Goal: Information Seeking & Learning: Learn about a topic

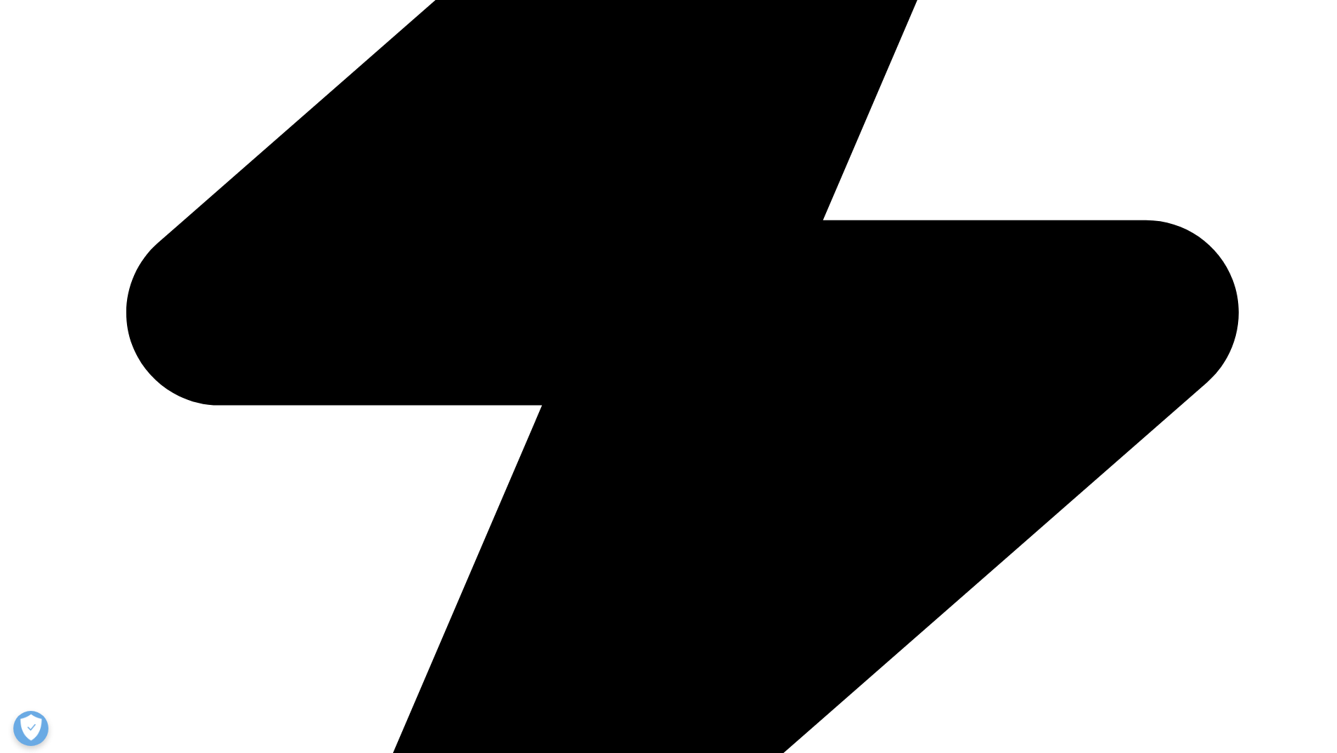
scroll to position [5122, 0]
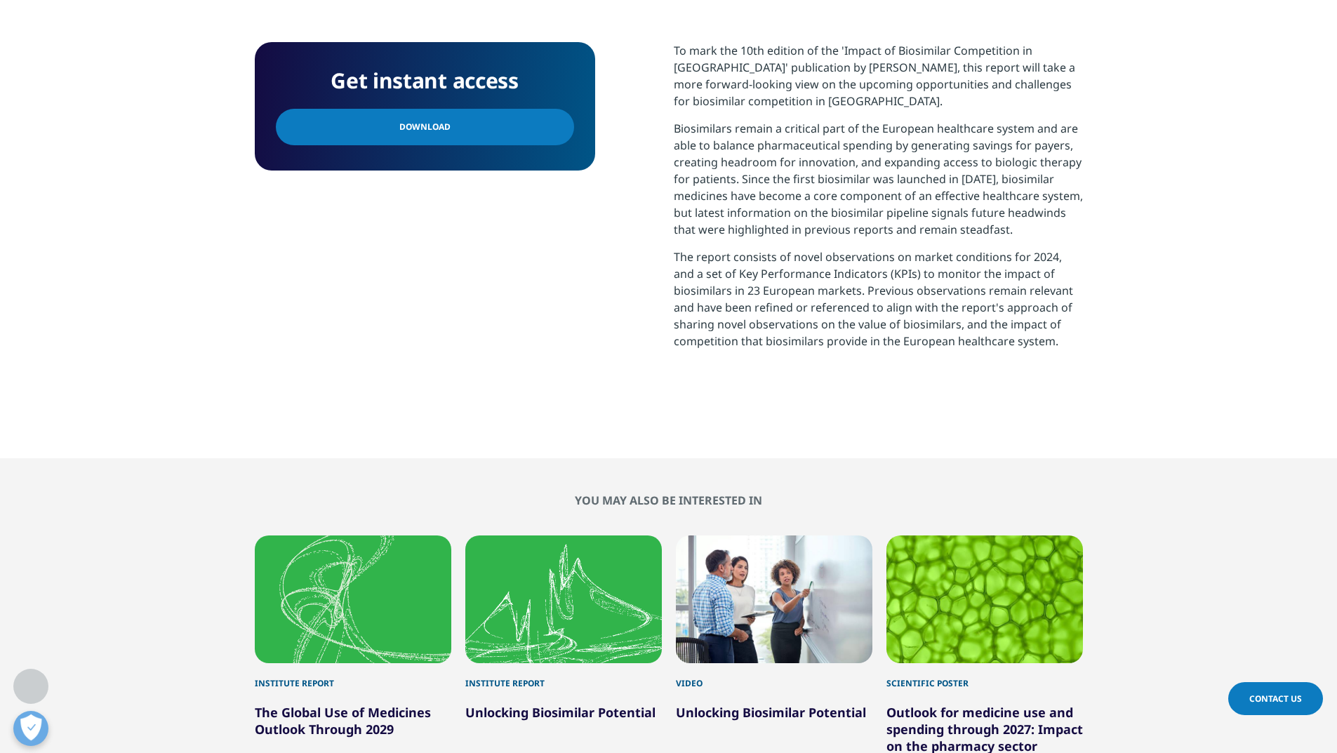
scroll to position [210, 0]
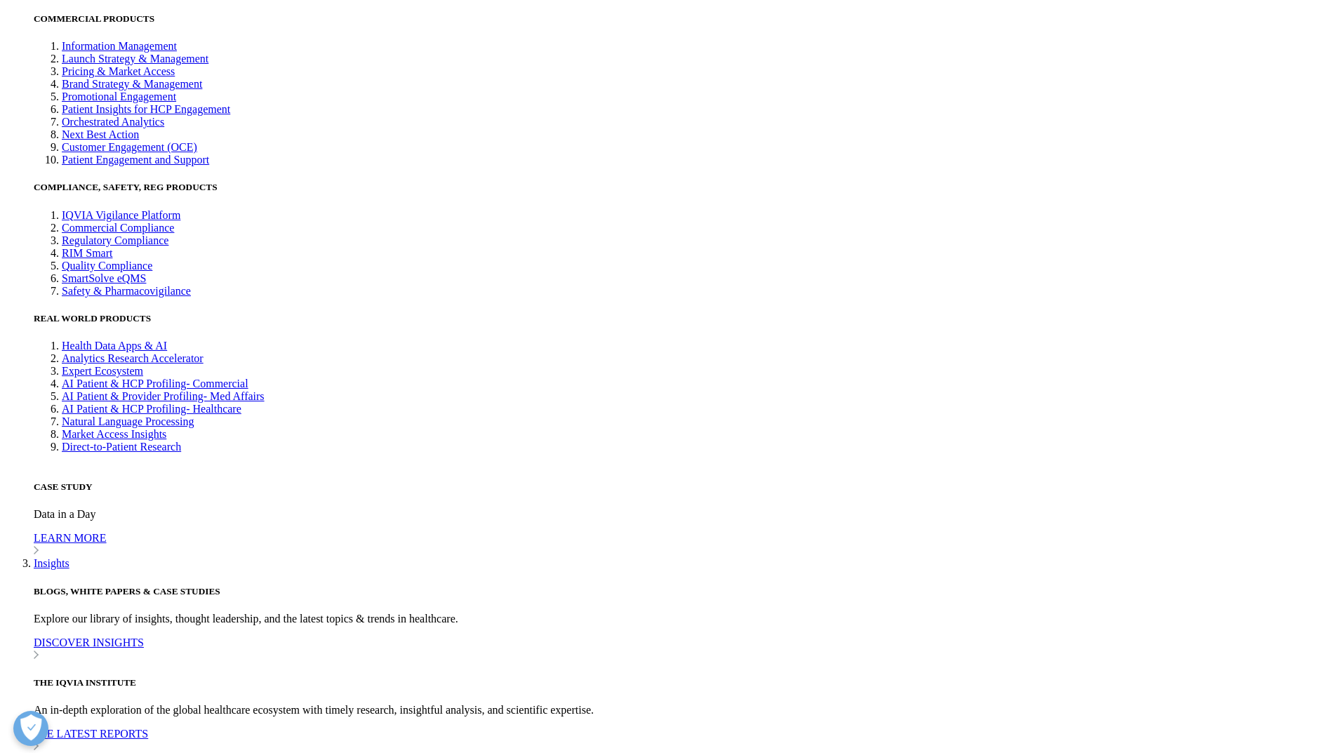
scroll to position [3859, 0]
